Goal: Find specific page/section: Find specific page/section

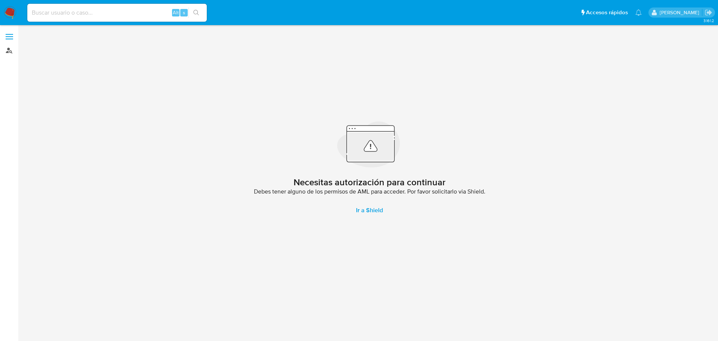
click at [14, 50] on link "Buscador de personas" at bounding box center [44, 50] width 89 height 12
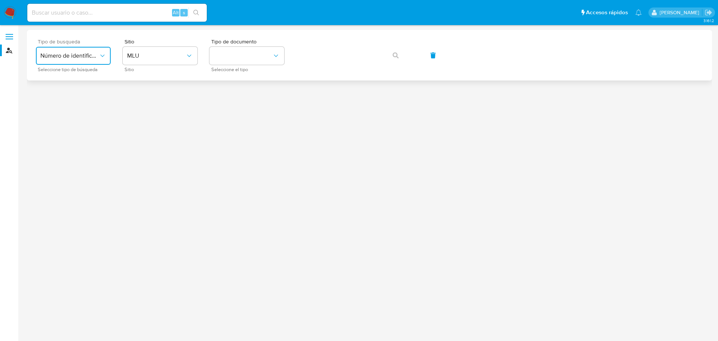
click at [81, 61] on button "Número de identificación" at bounding box center [73, 56] width 75 height 18
click at [69, 95] on div "User ID" at bounding box center [70, 101] width 61 height 18
click at [398, 53] on icon "button" at bounding box center [396, 55] width 6 height 6
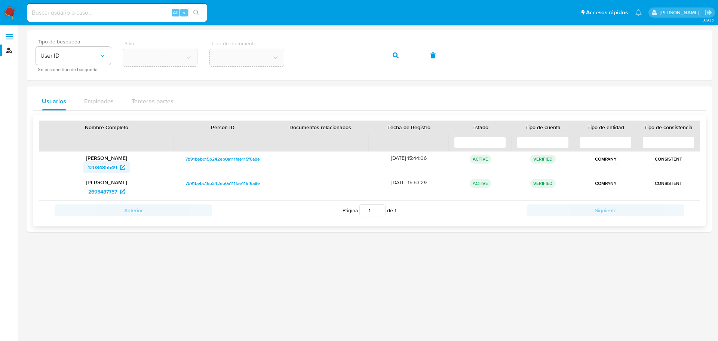
click at [110, 167] on span "1208485549" at bounding box center [102, 167] width 29 height 12
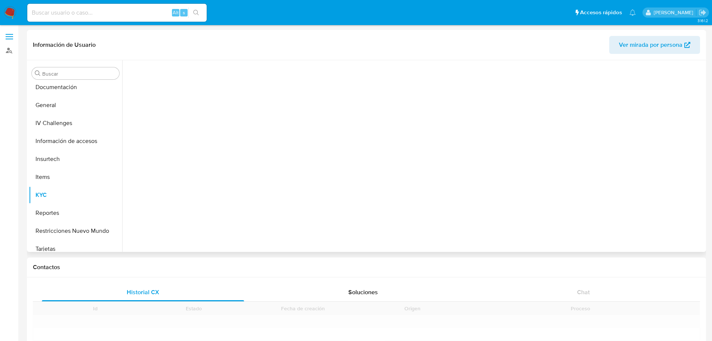
scroll to position [190, 0]
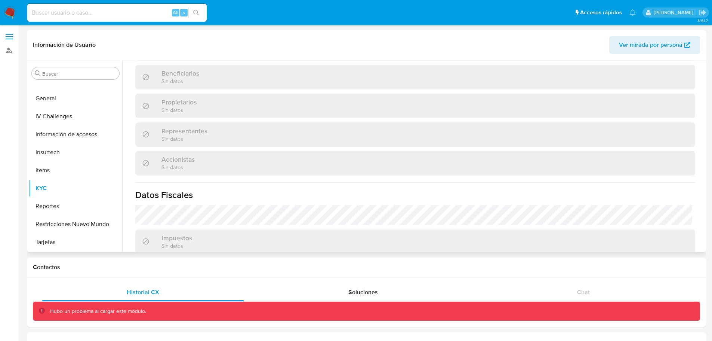
select select "10"
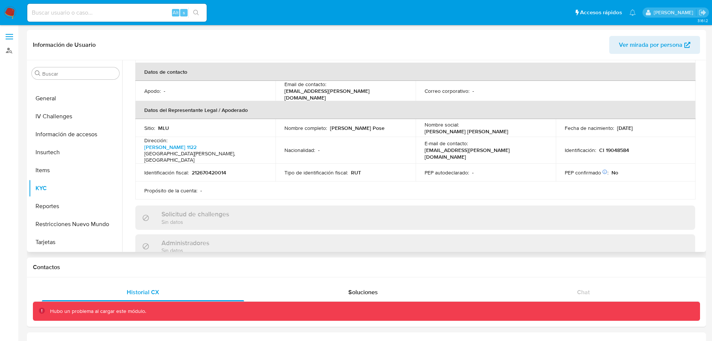
scroll to position [187, 0]
